Goal: Task Accomplishment & Management: Use online tool/utility

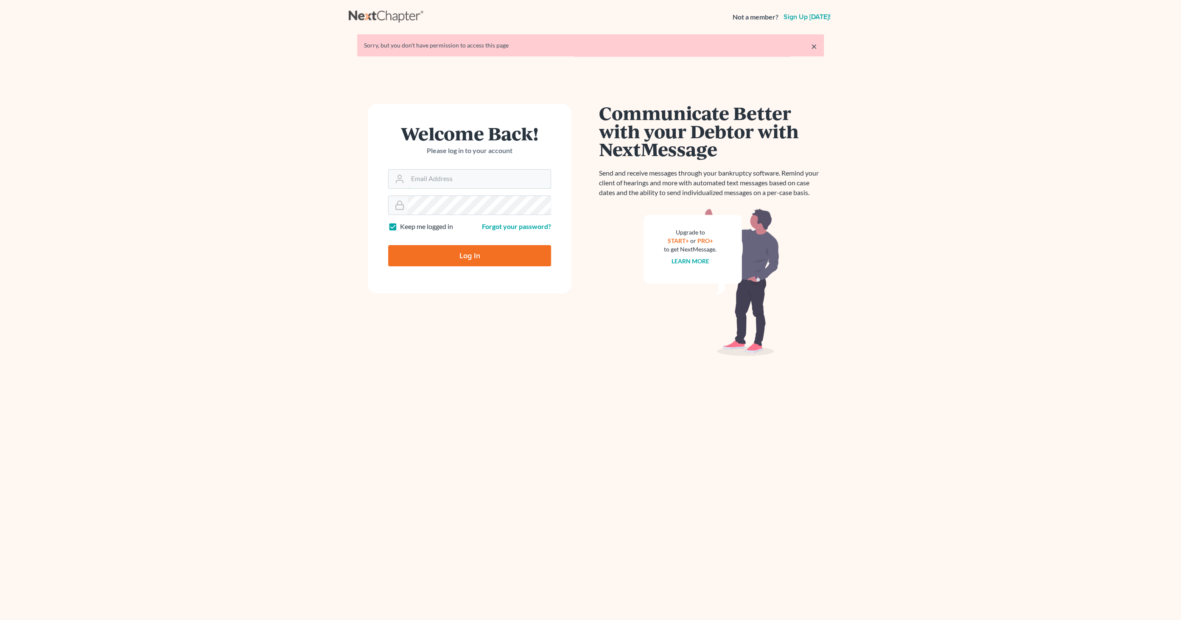
type input "info@emdlawfirm.com"
click at [472, 253] on input "Log In" at bounding box center [469, 255] width 163 height 21
type input "Thinking..."
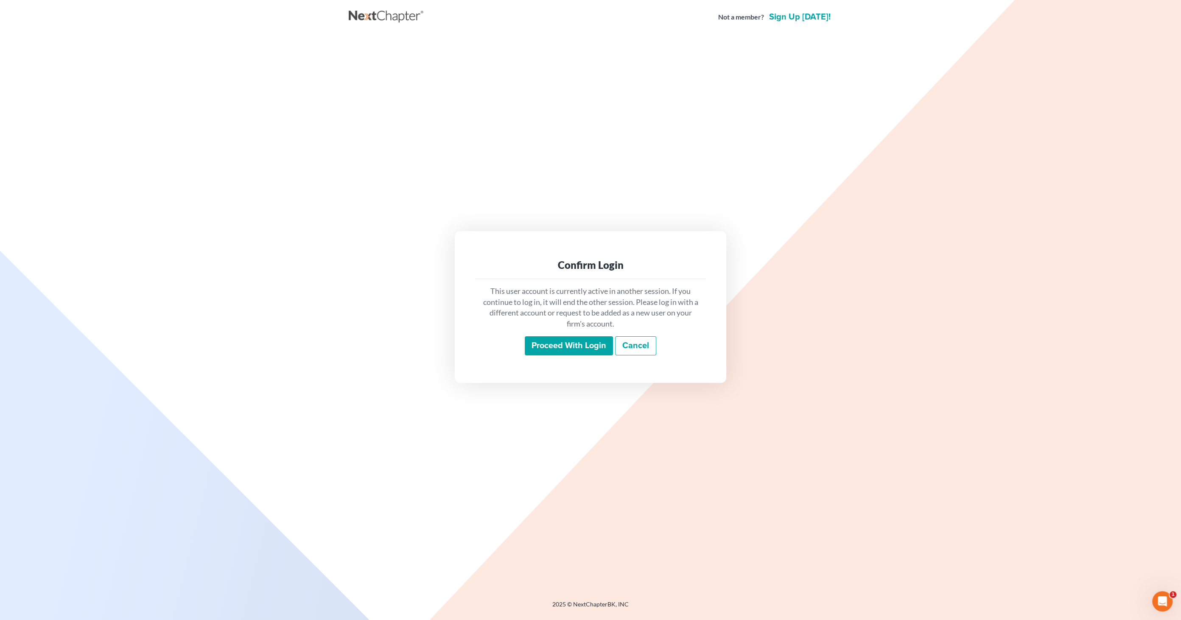
click at [565, 344] on input "Proceed with login" at bounding box center [569, 346] width 88 height 20
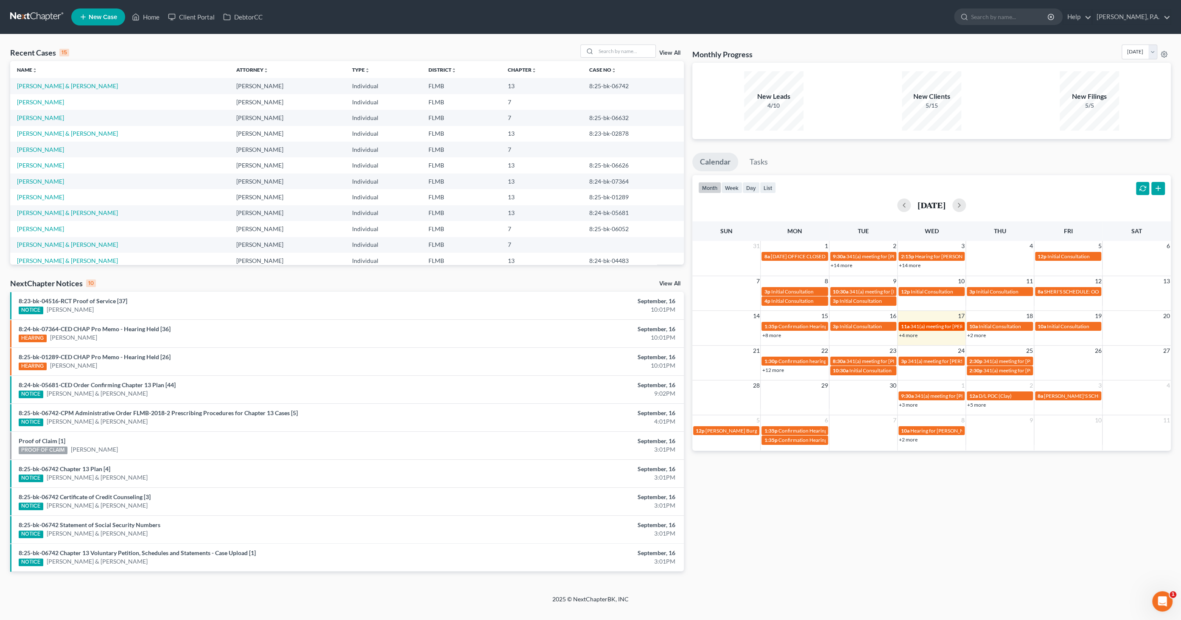
click at [941, 325] on span "341(a) meeting for [PERSON_NAME]" at bounding box center [951, 326] width 82 height 6
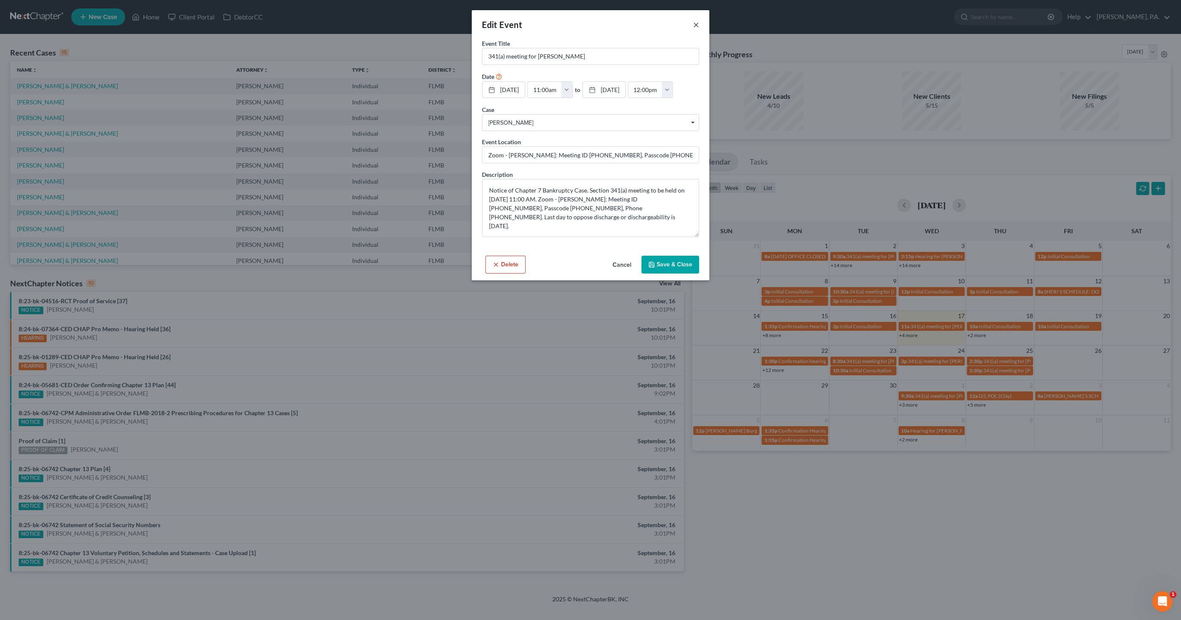
click at [695, 25] on button "×" at bounding box center [696, 25] width 6 height 10
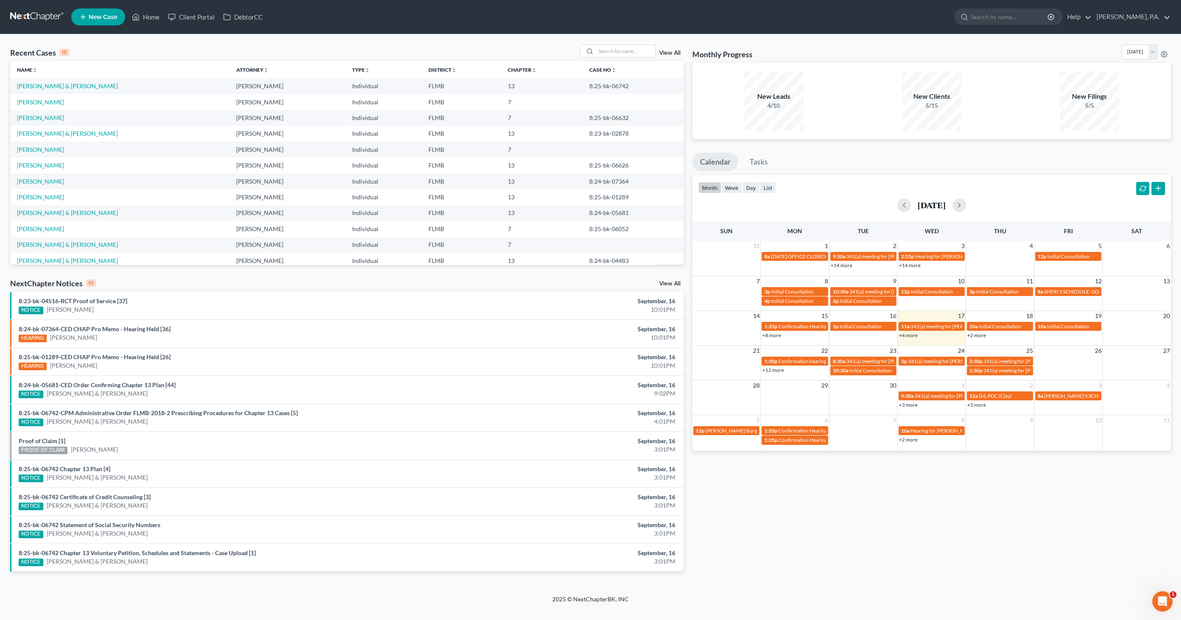
click at [904, 337] on link "+4 more" at bounding box center [908, 335] width 19 height 6
click at [611, 56] on input "search" at bounding box center [625, 51] width 59 height 12
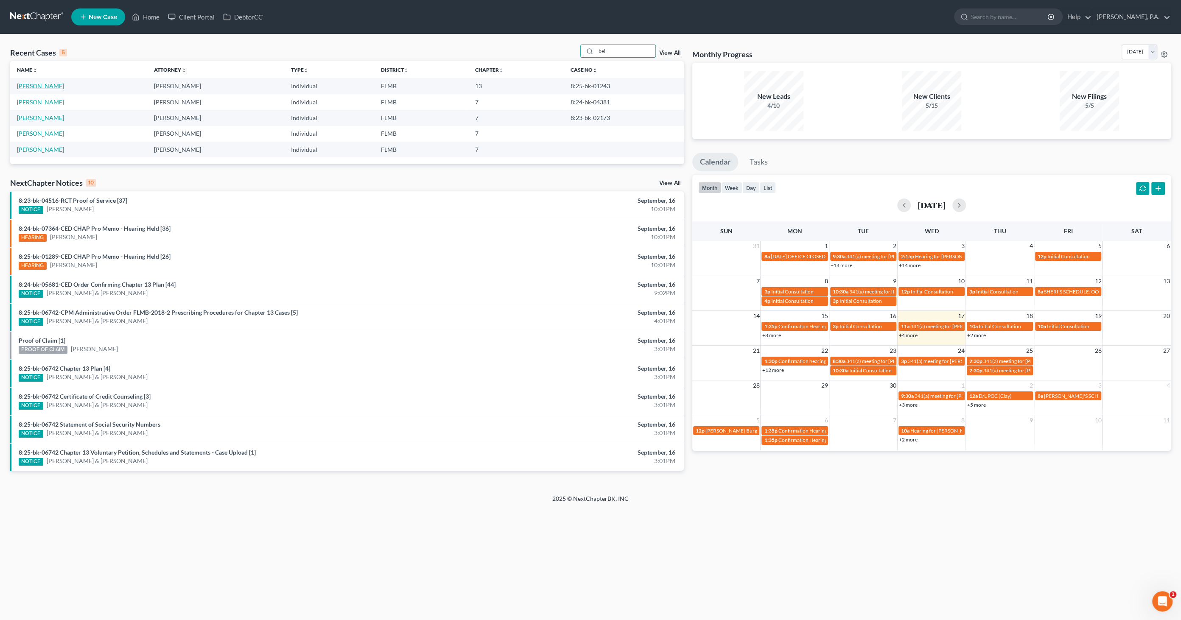
type input "bell"
click at [40, 86] on link "[PERSON_NAME]" at bounding box center [40, 85] width 47 height 7
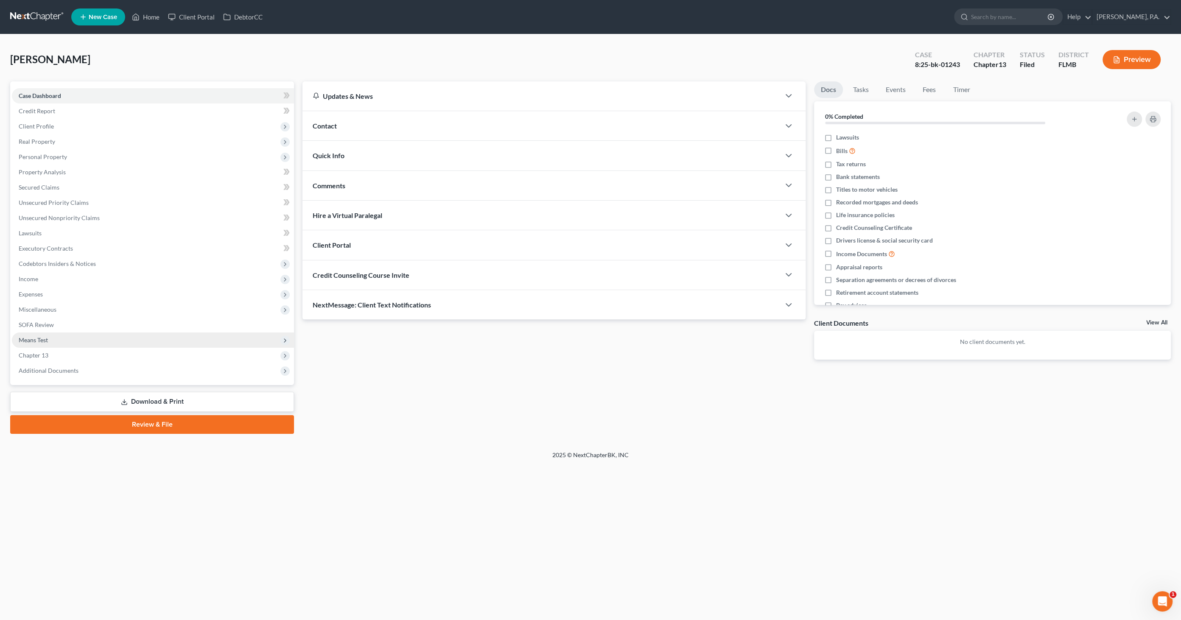
click at [42, 337] on span "Means Test" at bounding box center [33, 339] width 29 height 7
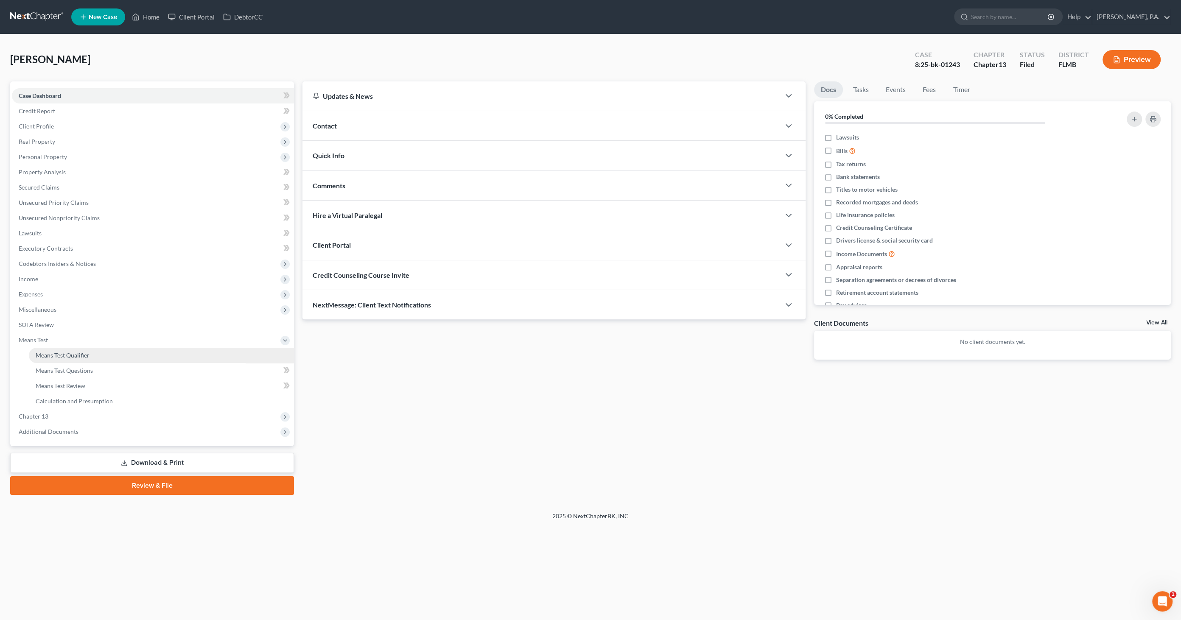
click at [49, 353] on span "Means Test Qualifier" at bounding box center [63, 355] width 54 height 7
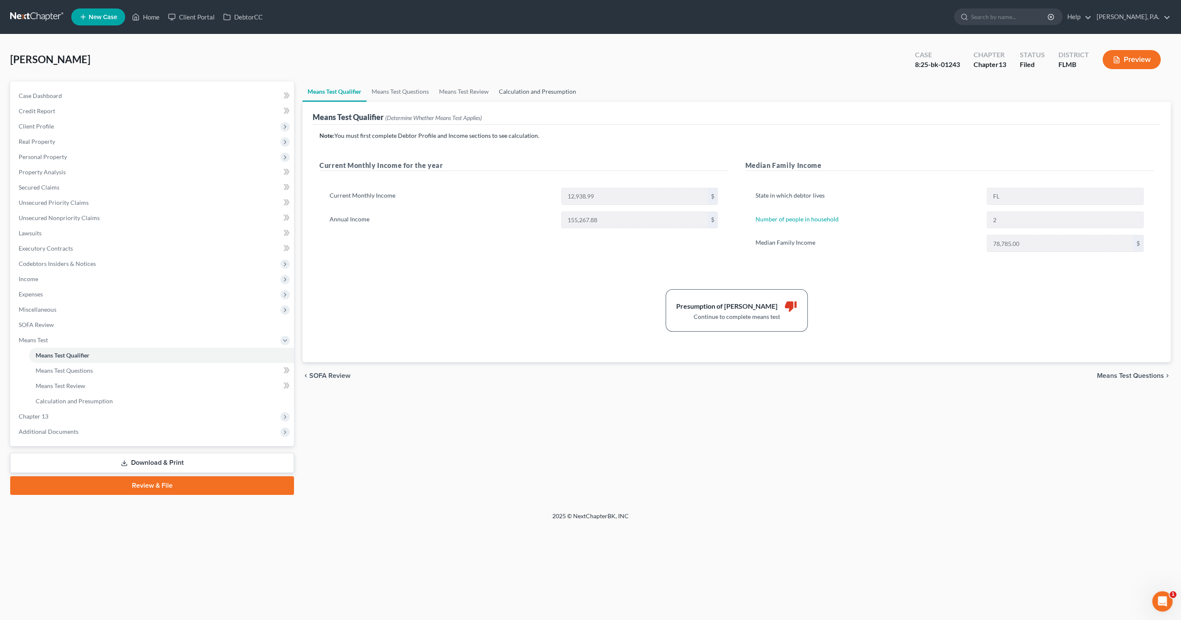
click at [549, 87] on link "Calculation and Presumption" at bounding box center [537, 91] width 87 height 20
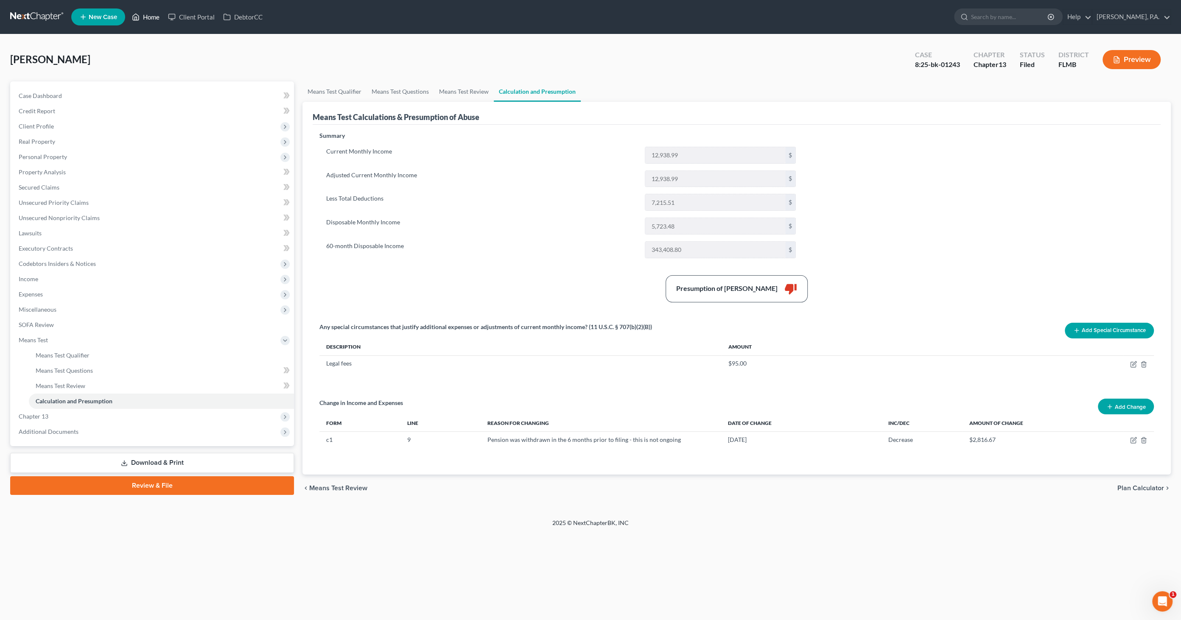
click at [148, 19] on link "Home" at bounding box center [146, 16] width 36 height 15
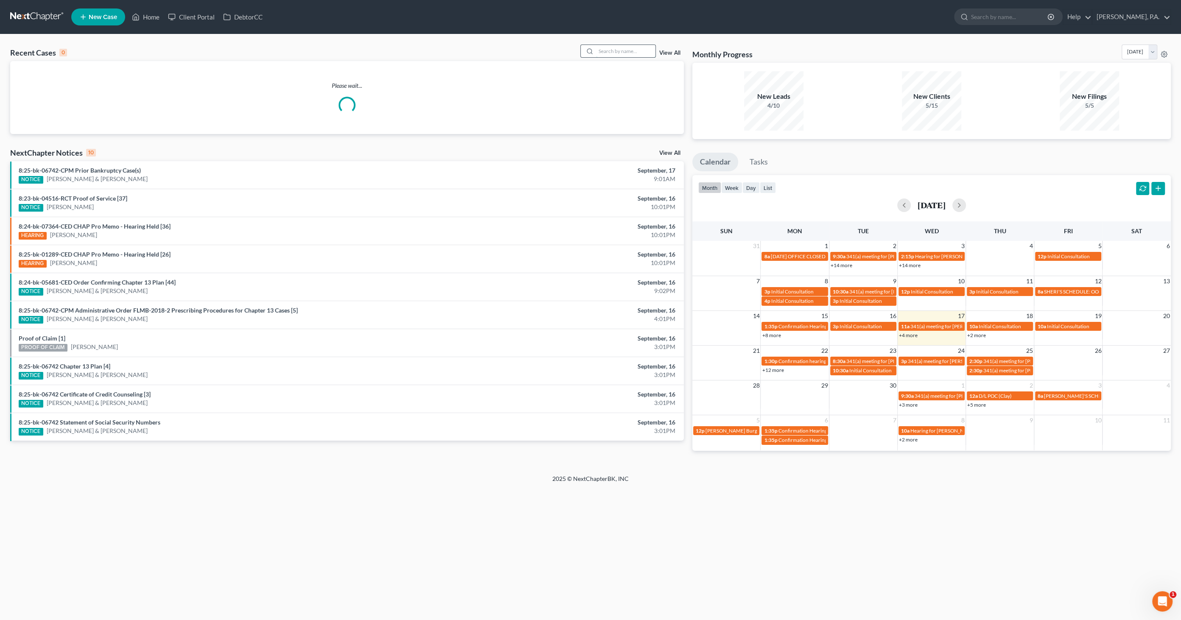
click at [622, 49] on input "search" at bounding box center [625, 51] width 59 height 12
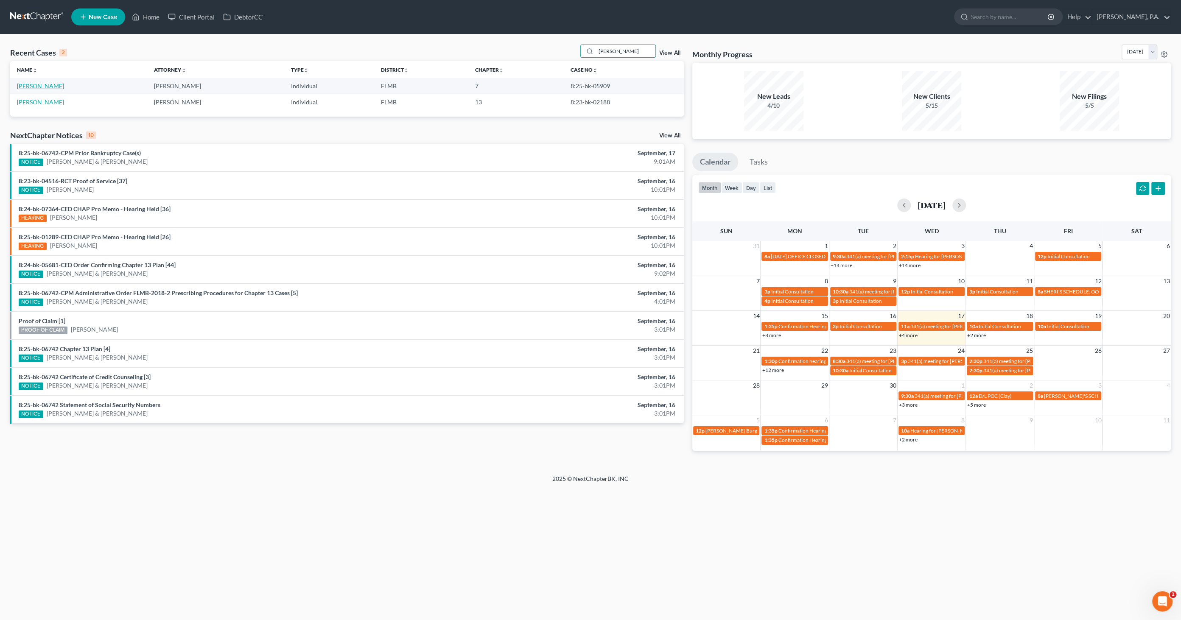
type input "[PERSON_NAME]"
click at [49, 88] on link "[PERSON_NAME]" at bounding box center [40, 85] width 47 height 7
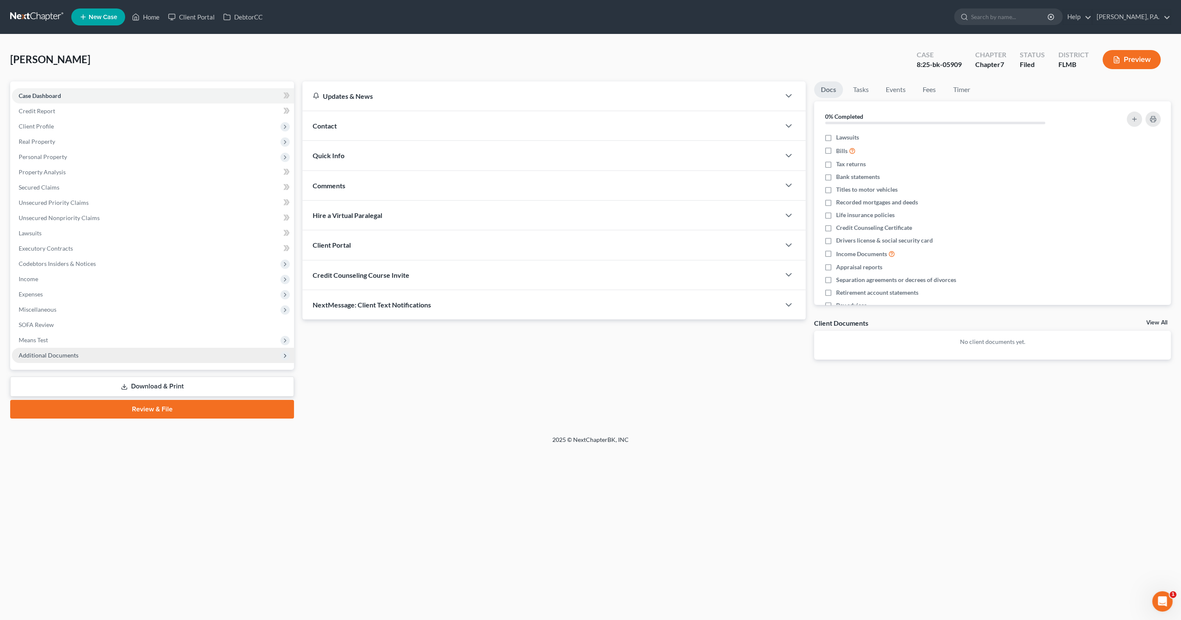
click at [67, 357] on span "Additional Documents" at bounding box center [49, 355] width 60 height 7
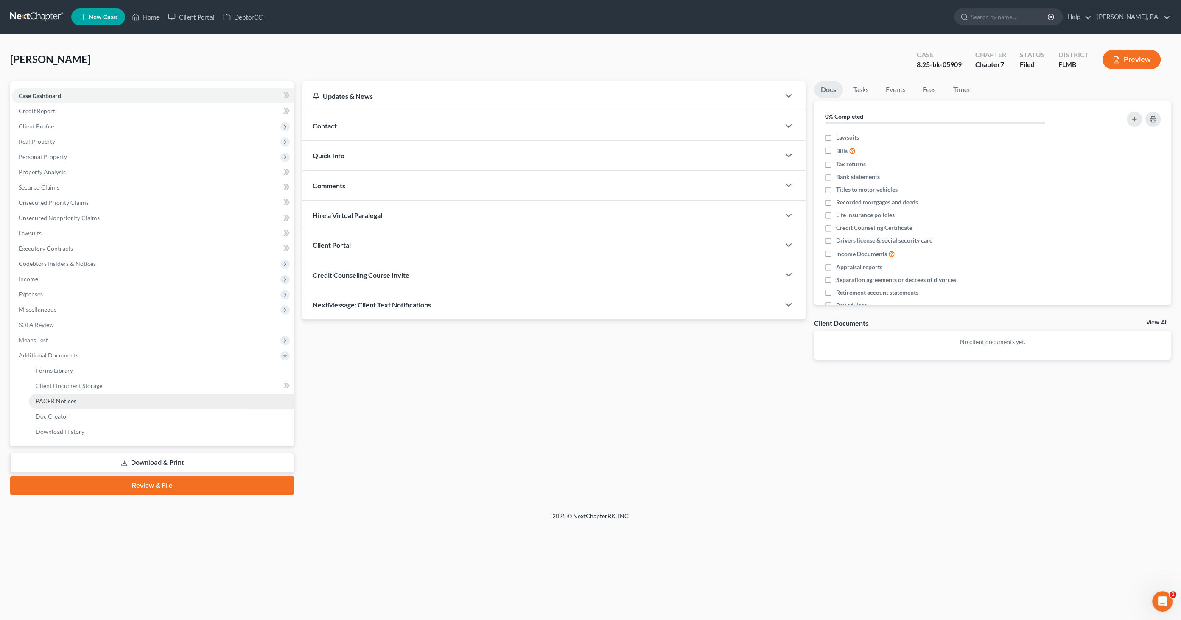
click at [67, 398] on span "PACER Notices" at bounding box center [56, 400] width 41 height 7
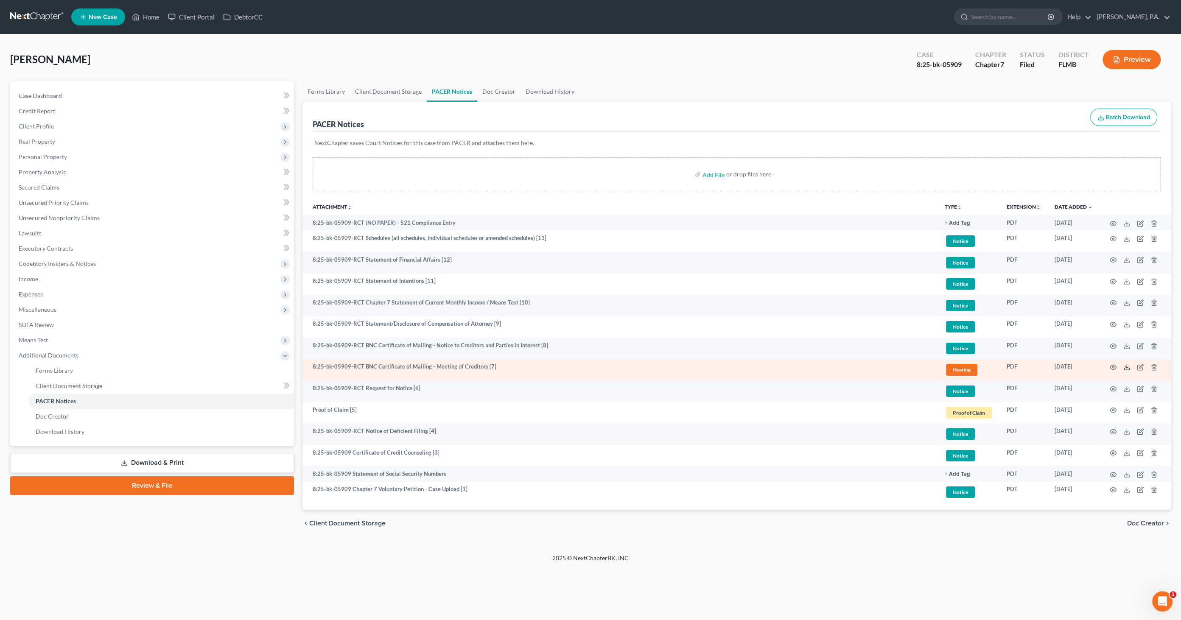
click at [1125, 367] on icon at bounding box center [1126, 367] width 7 height 7
